Goal: Task Accomplishment & Management: Use online tool/utility

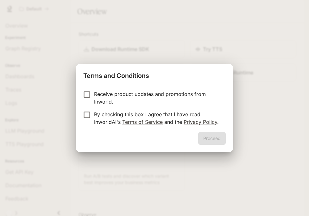
click at [153, 114] on p "By checking this box I agree that I have read InworldAI's Terms of Service and …" at bounding box center [157, 117] width 127 height 15
click at [205, 135] on button "Proceed" at bounding box center [212, 138] width 28 height 13
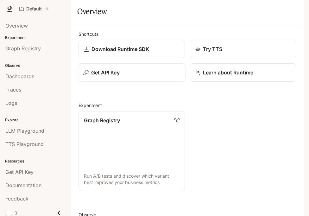
click at [131, 76] on div "Get API Key" at bounding box center [131, 73] width 97 height 8
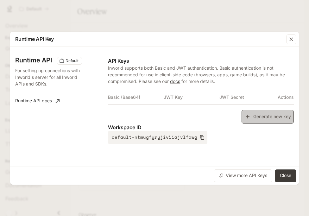
click at [254, 117] on button "Generate new key" at bounding box center [268, 117] width 52 height 14
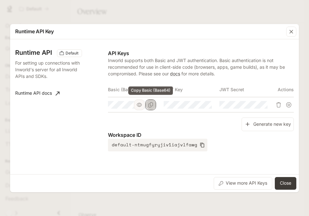
click at [155, 106] on button "Copy Basic (Base64)" at bounding box center [150, 104] width 11 height 11
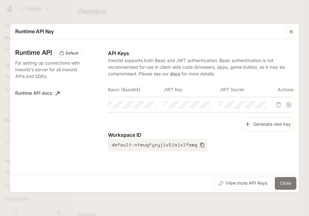
click at [289, 186] on button "Close" at bounding box center [286, 183] width 22 height 13
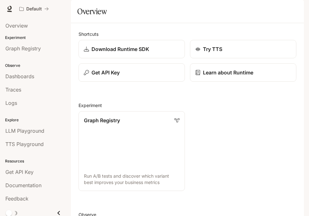
click at [291, 10] on div "button" at bounding box center [295, 8] width 9 height 9
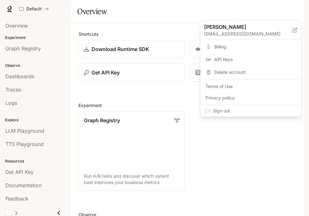
click at [265, 109] on span "Sign out" at bounding box center [254, 111] width 83 height 6
